Goal: Information Seeking & Learning: Learn about a topic

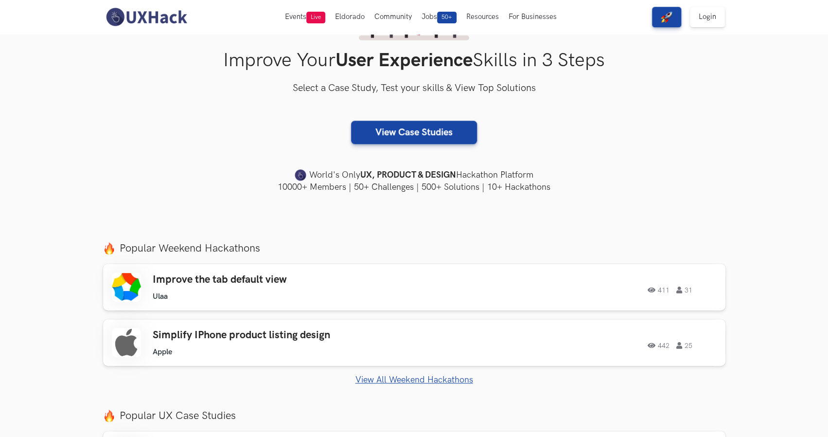
scroll to position [195, 0]
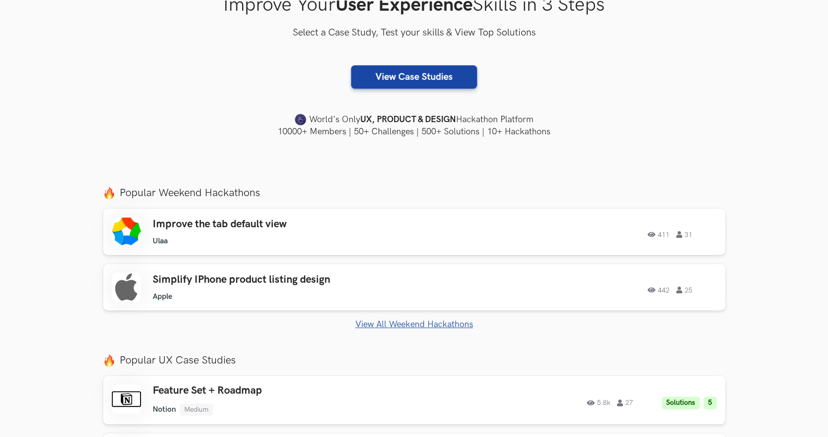
click at [405, 316] on div "Improve the tab default view Ulaa Ulaa 411 31 411 31 Simplify IPhone product li…" at bounding box center [414, 268] width 623 height 121
click at [402, 327] on link "View All Weekend Hackathons" at bounding box center [414, 324] width 623 height 10
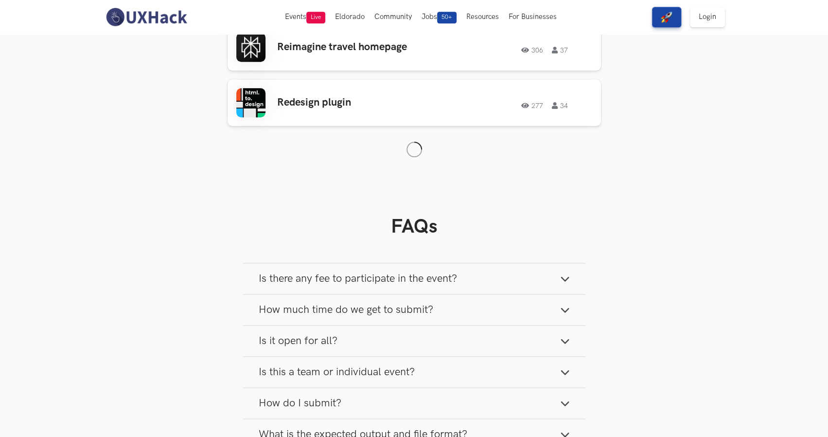
scroll to position [398, 0]
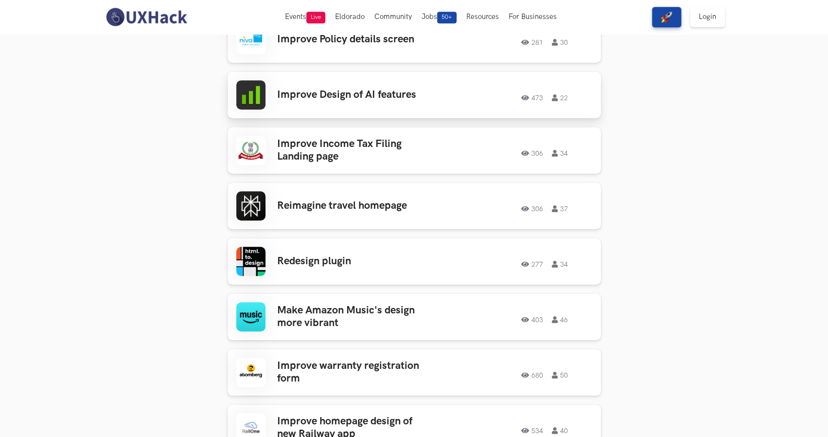
click at [349, 73] on link "Improve Design of AI features 473 22 473 22" at bounding box center [415, 94] width 374 height 47
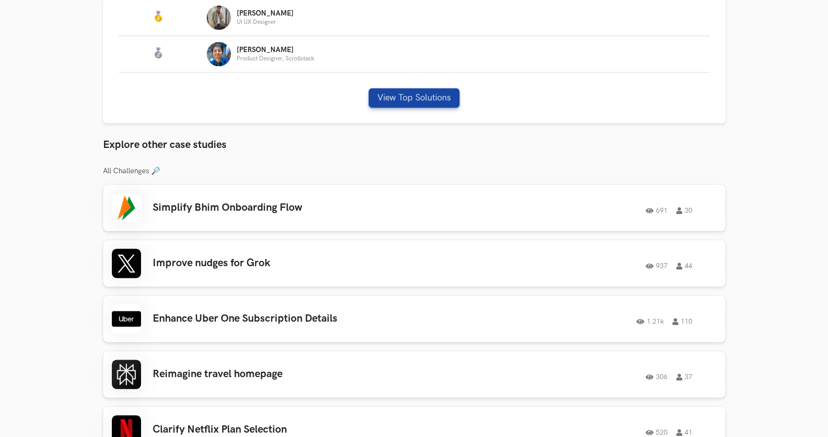
scroll to position [681, 0]
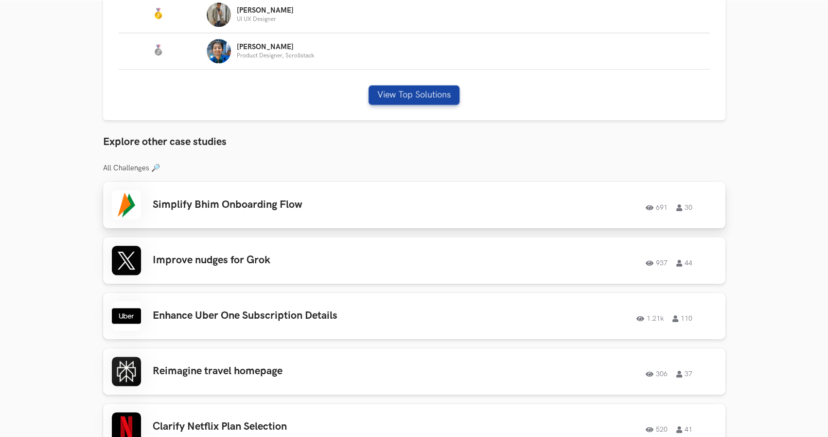
click at [437, 194] on div "Simplify Bhim Onboarding Flow 691 30 691 30" at bounding box center [414, 204] width 605 height 29
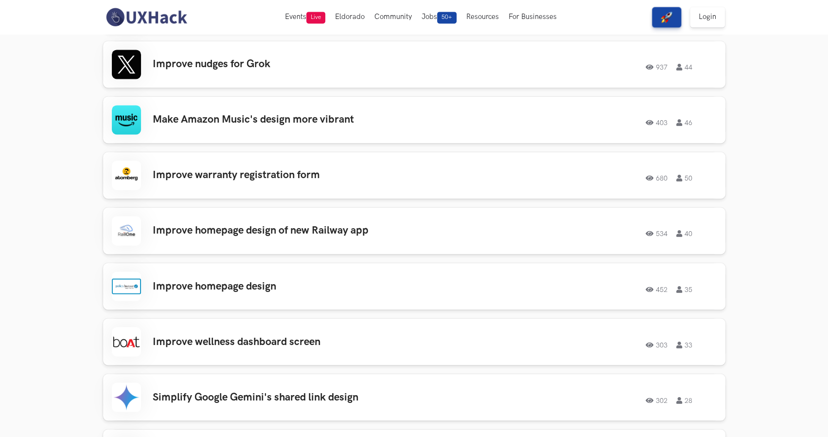
scroll to position [984, 0]
